Goal: Task Accomplishment & Management: Manage account settings

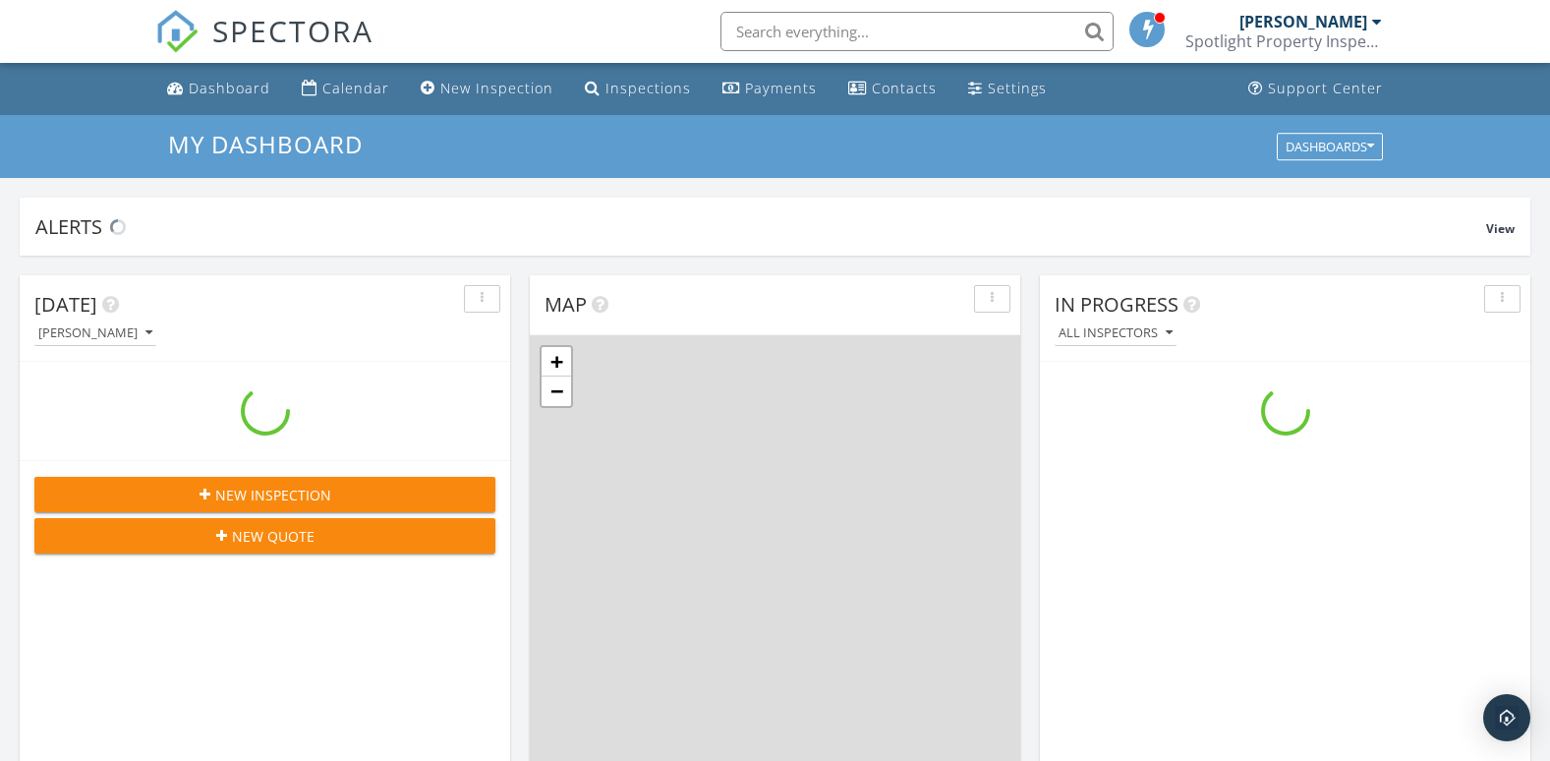
scroll to position [1819, 1581]
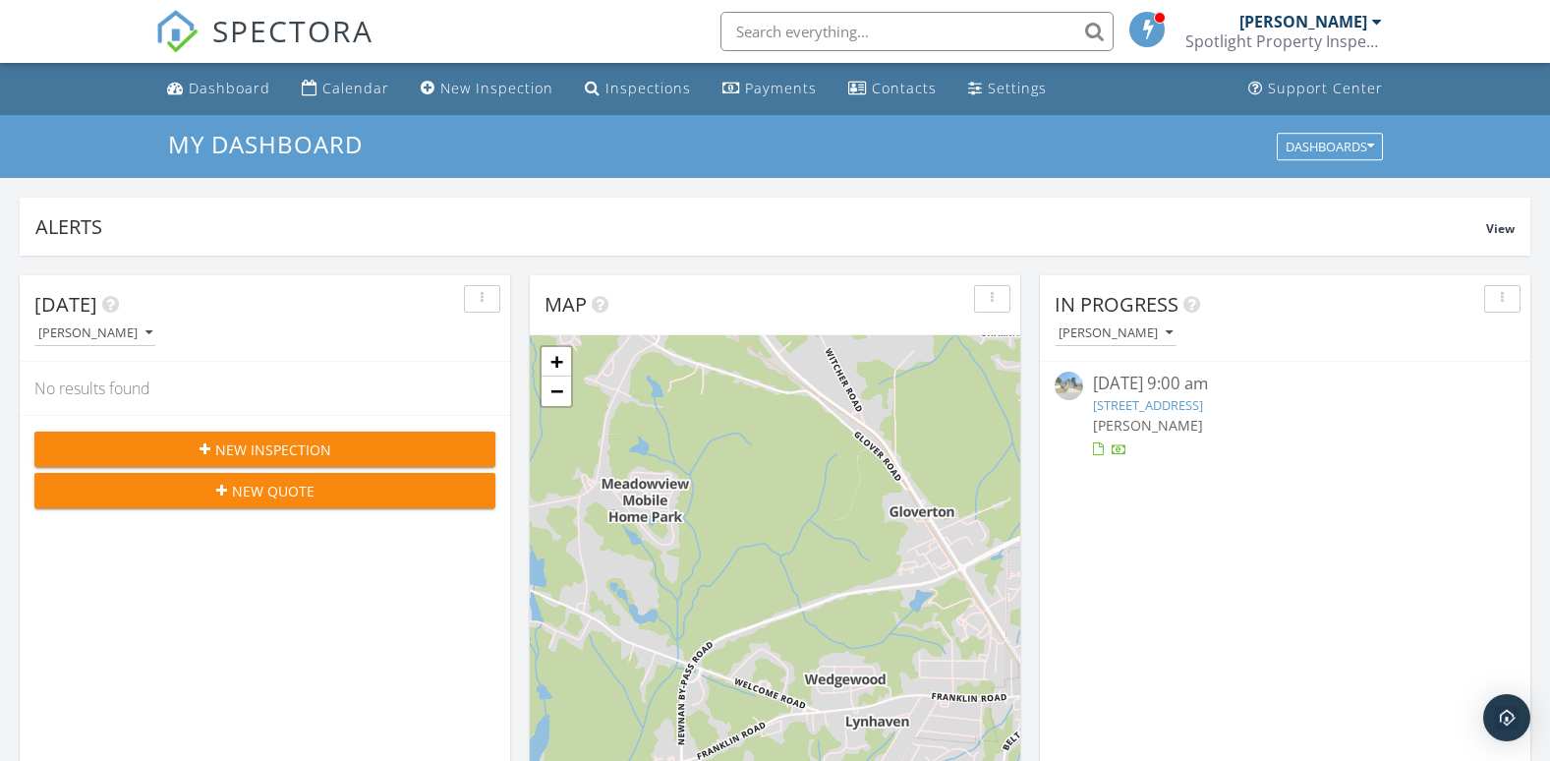
click at [1191, 399] on link "[STREET_ADDRESS]" at bounding box center [1148, 405] width 110 height 18
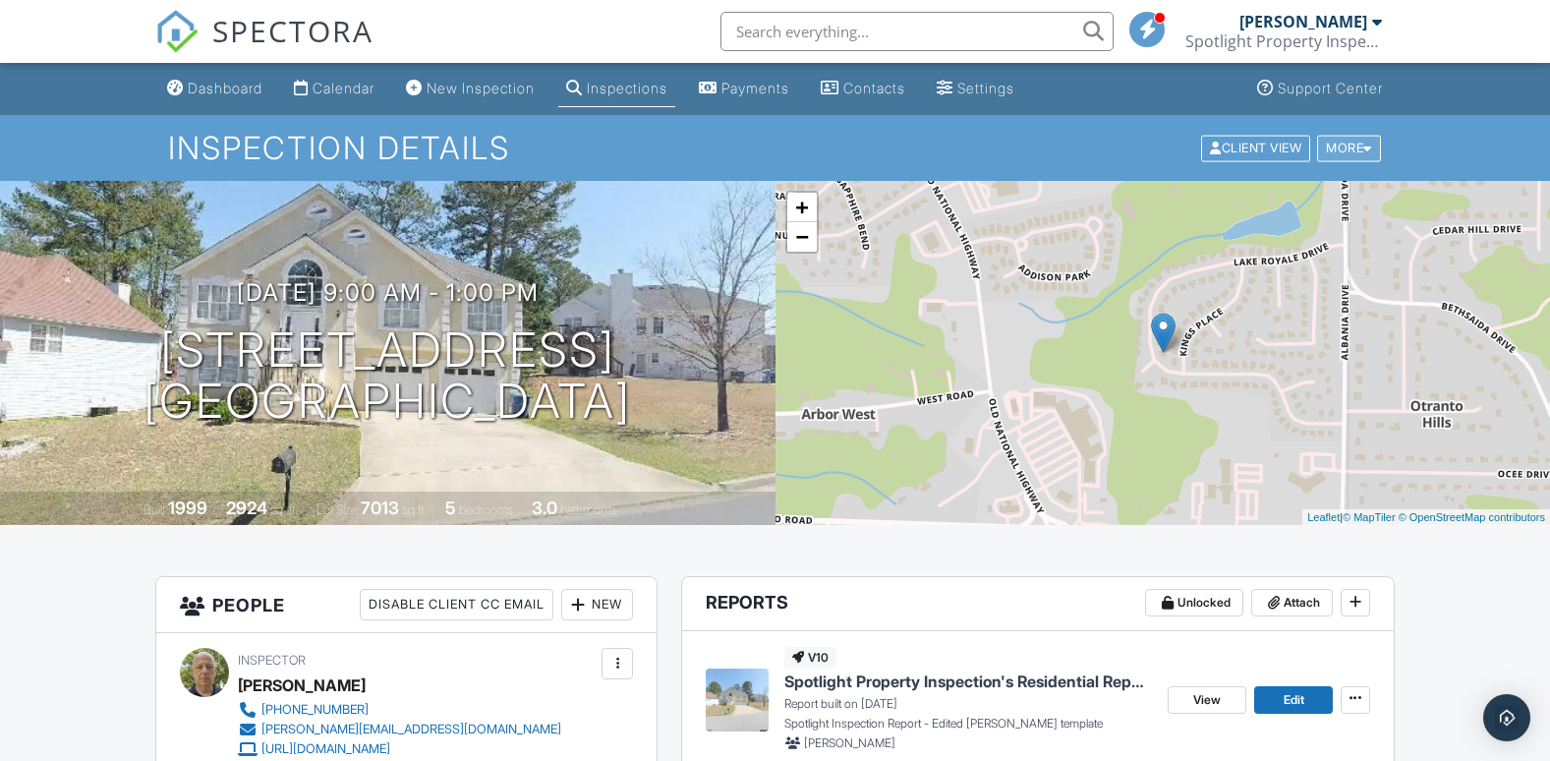
click at [1350, 149] on div "More" at bounding box center [1349, 148] width 64 height 27
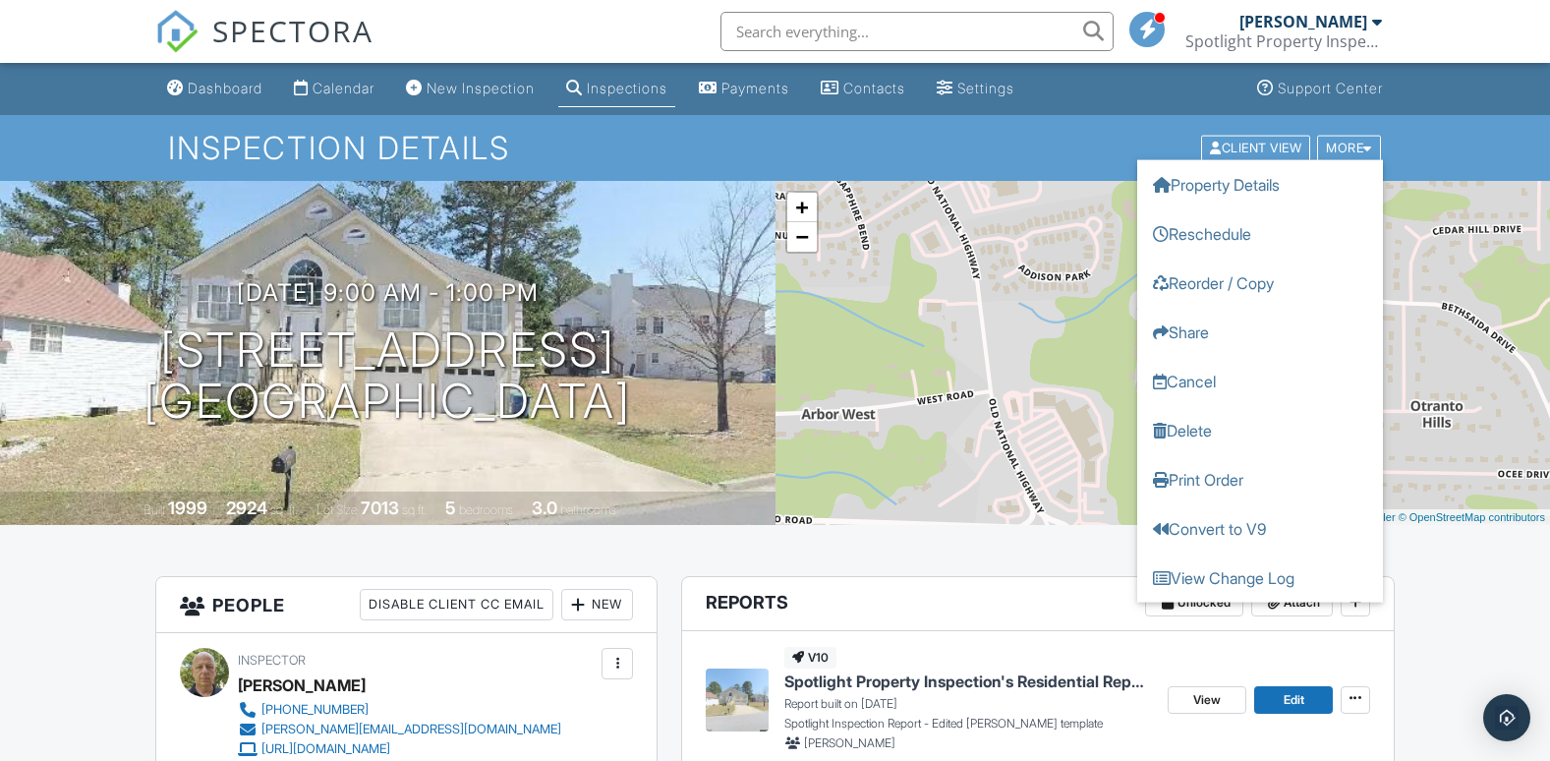
click at [1051, 152] on h1 "Inspection Details" at bounding box center [775, 148] width 1215 height 34
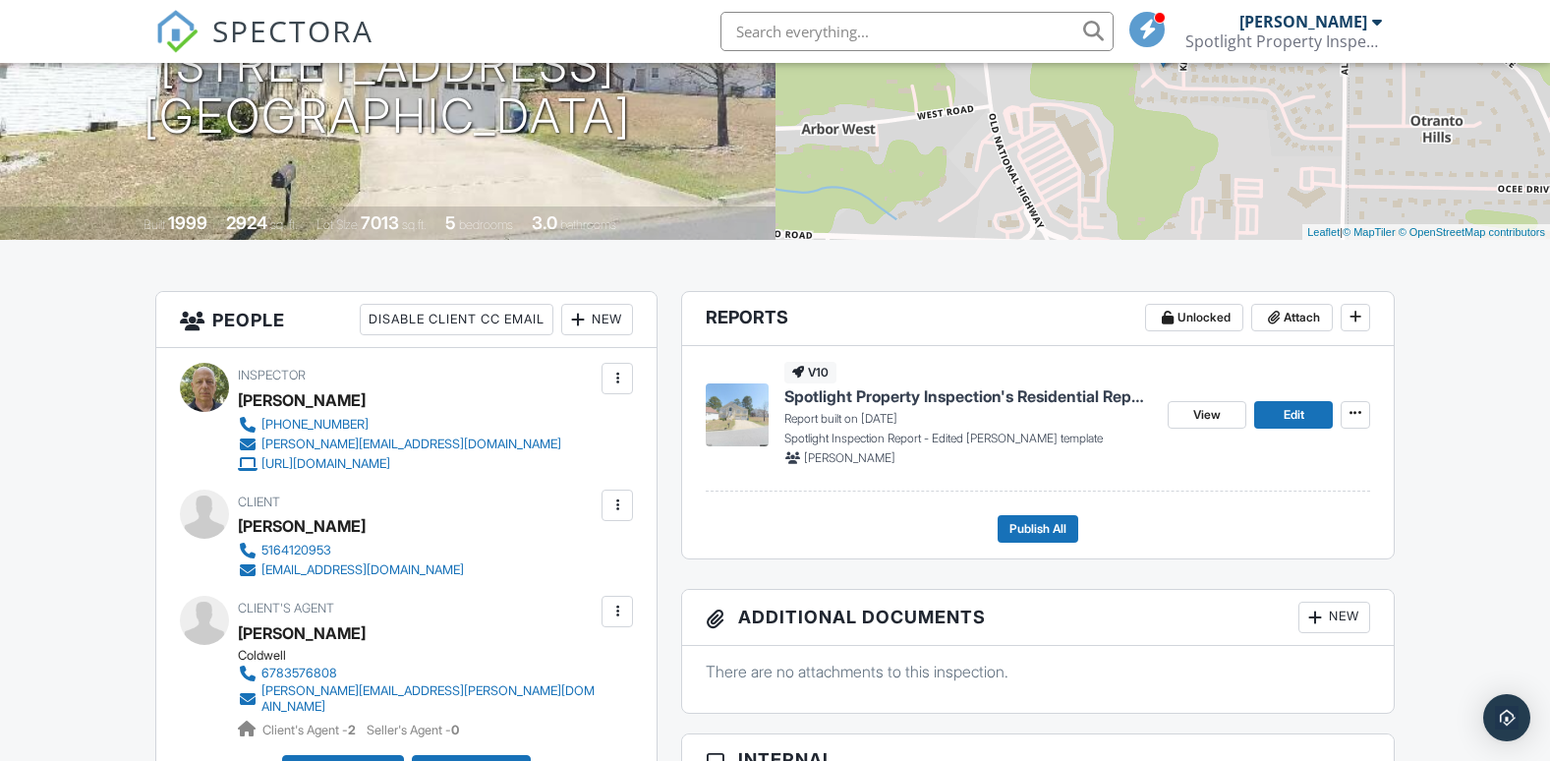
scroll to position [327, 0]
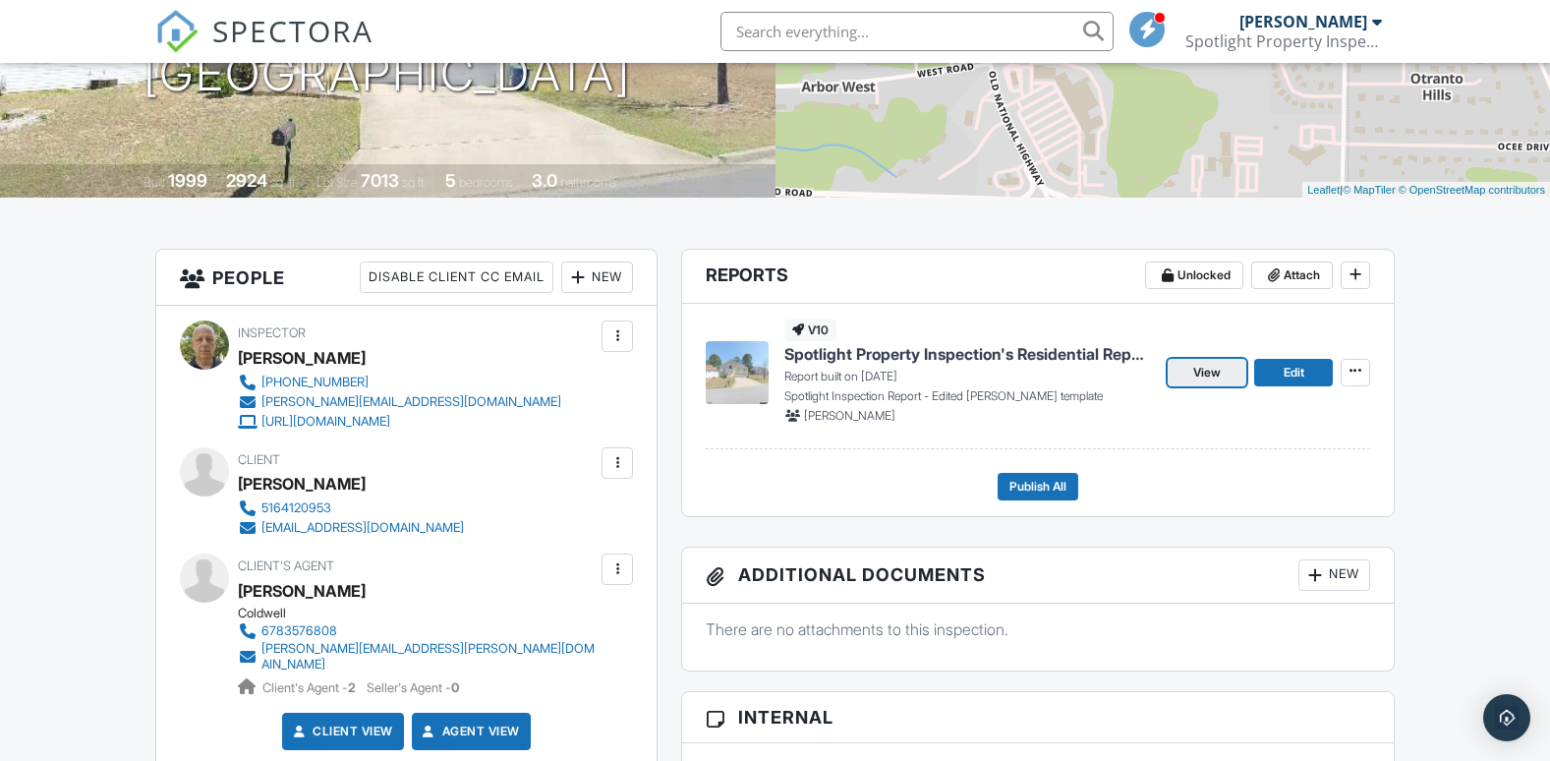
click at [1218, 373] on span "View" at bounding box center [1207, 373] width 28 height 20
